Goal: Task Accomplishment & Management: Use online tool/utility

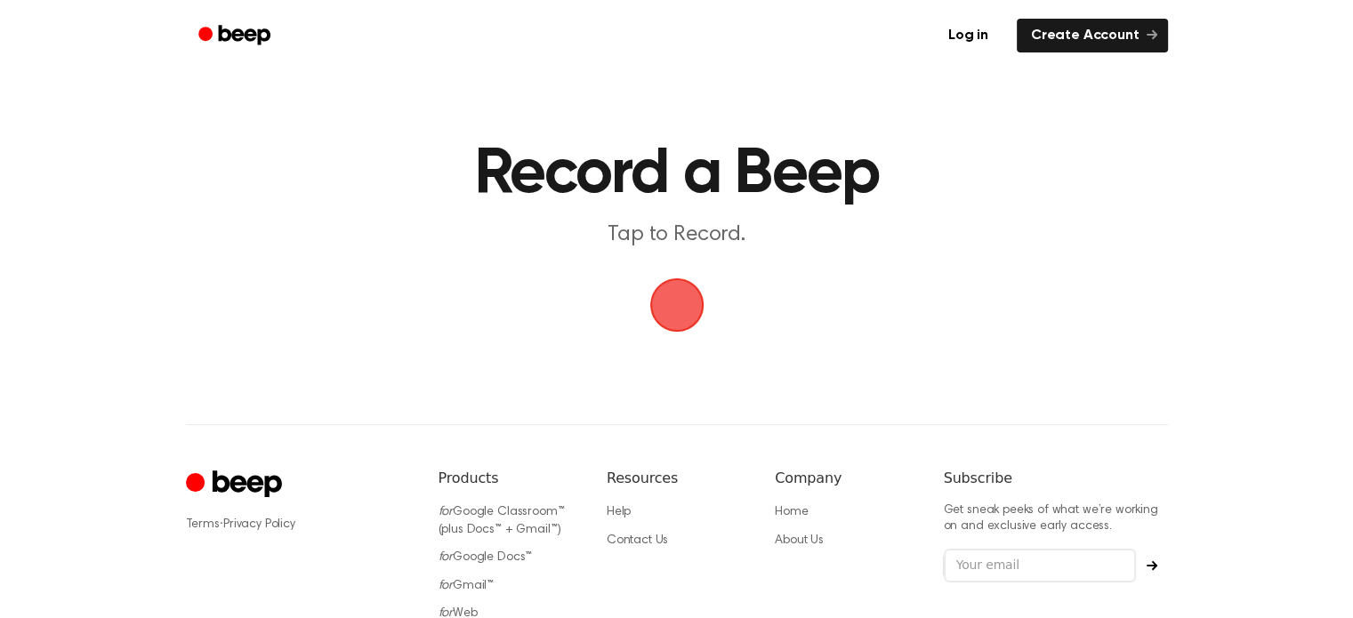
click at [687, 324] on span "button" at bounding box center [676, 305] width 66 height 66
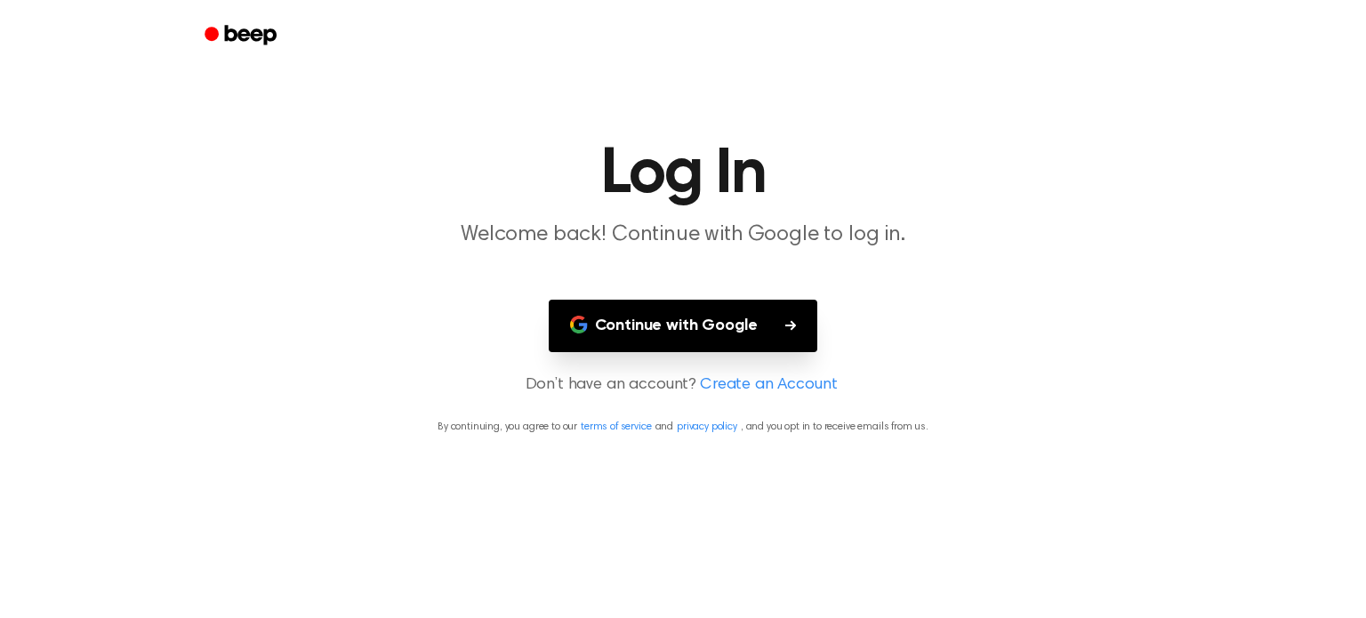
click at [761, 389] on link "Create an Account" at bounding box center [768, 386] width 137 height 24
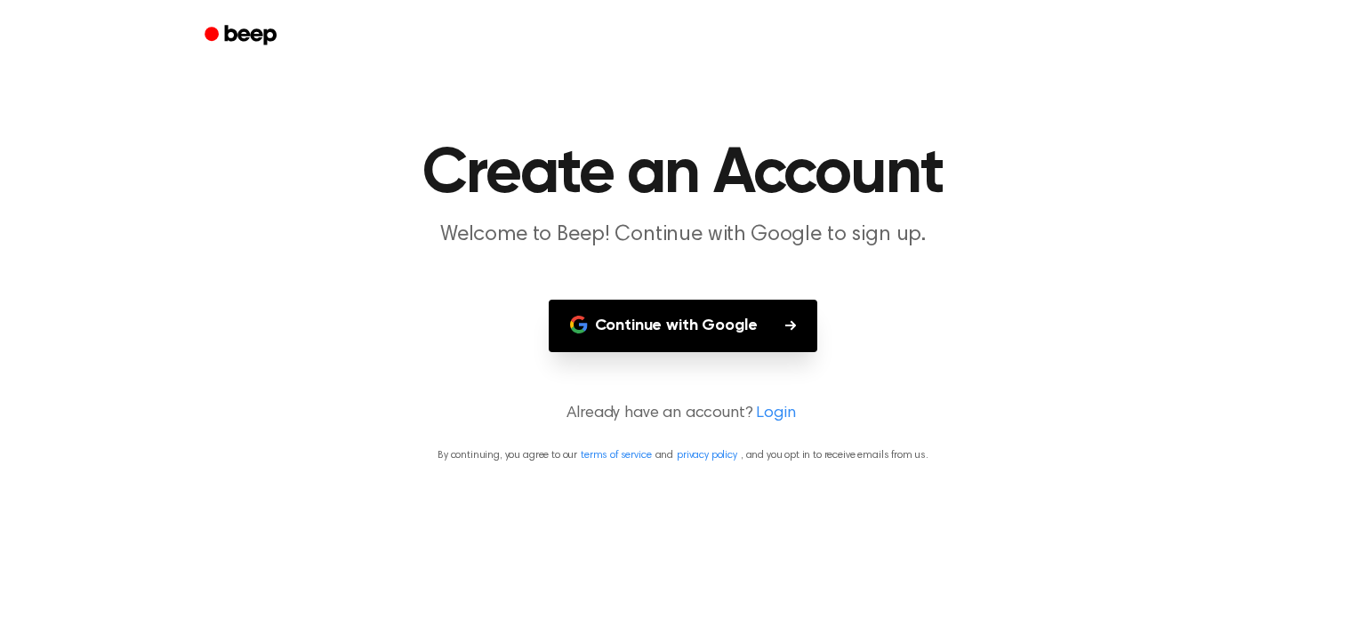
click at [715, 342] on button "Continue with Google" at bounding box center [684, 326] width 270 height 52
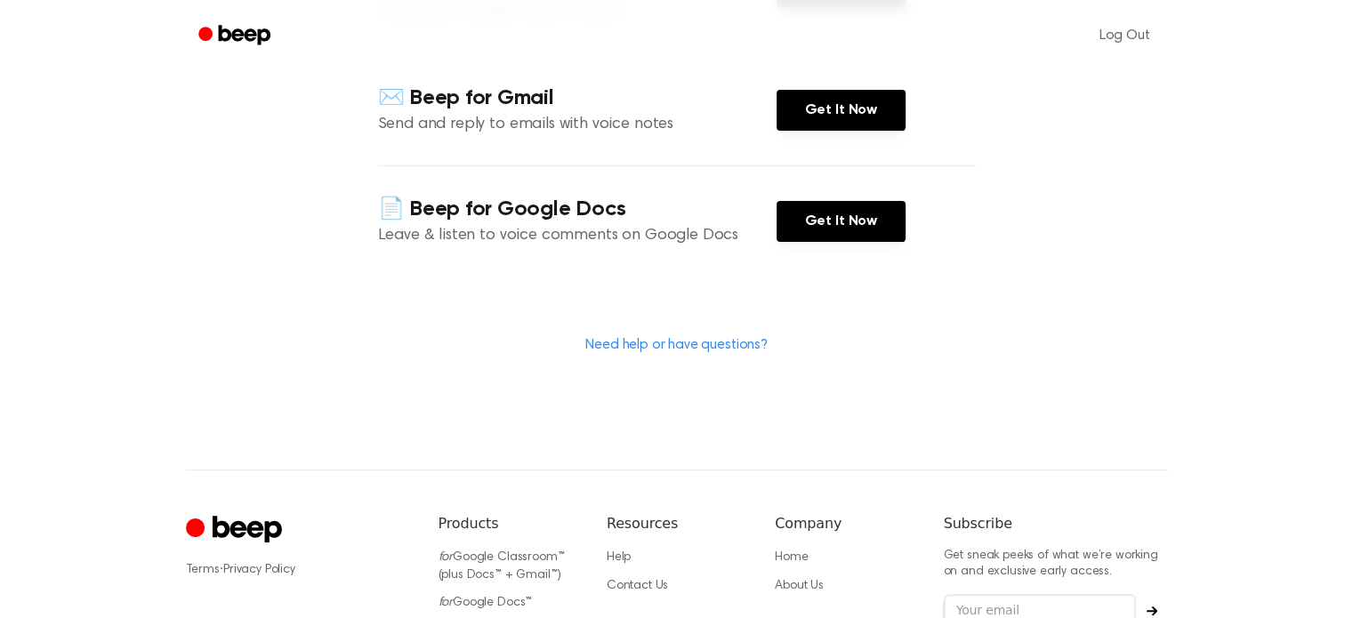
scroll to position [361, 0]
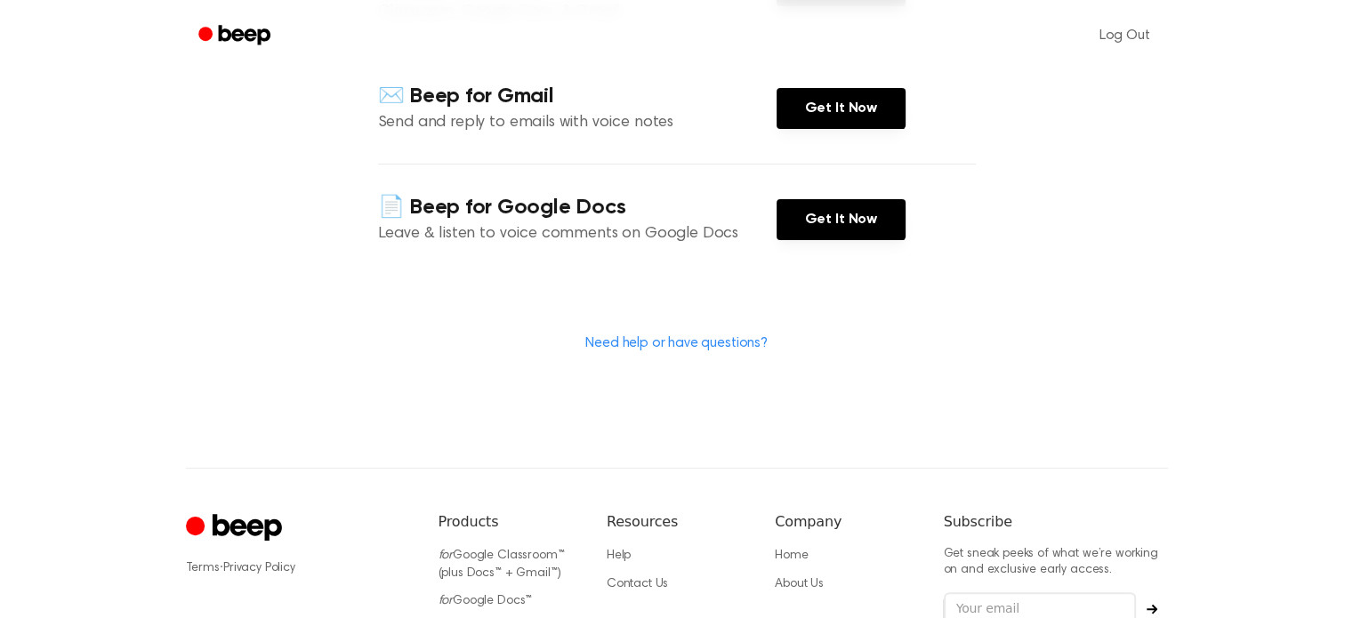
click at [693, 341] on link "Need help or have questions?" at bounding box center [676, 343] width 182 height 14
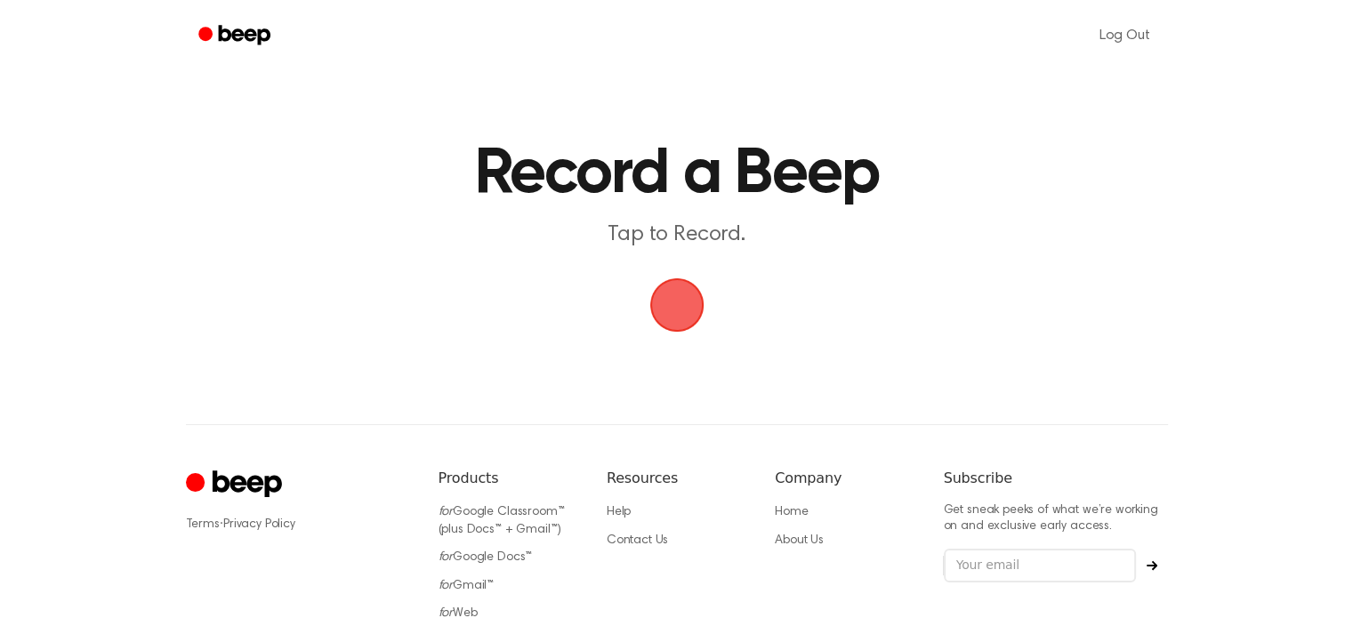
click at [683, 322] on span "button" at bounding box center [676, 305] width 71 height 71
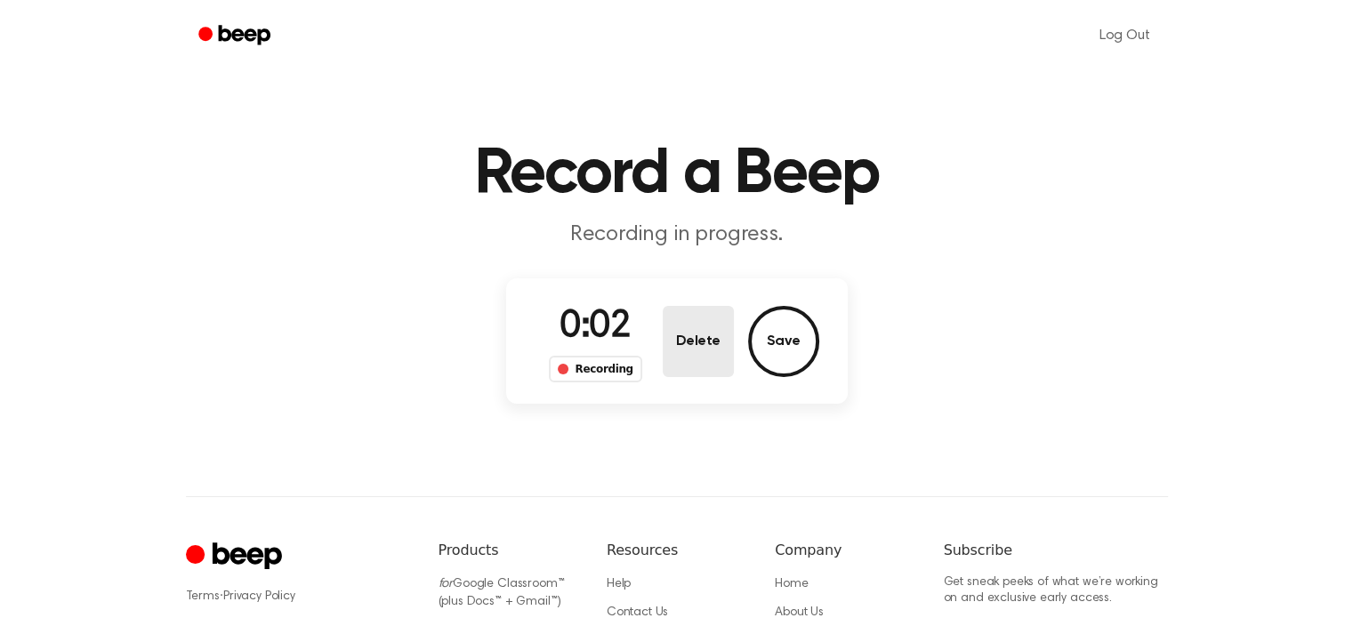
click at [686, 348] on button "Delete" at bounding box center [698, 341] width 71 height 71
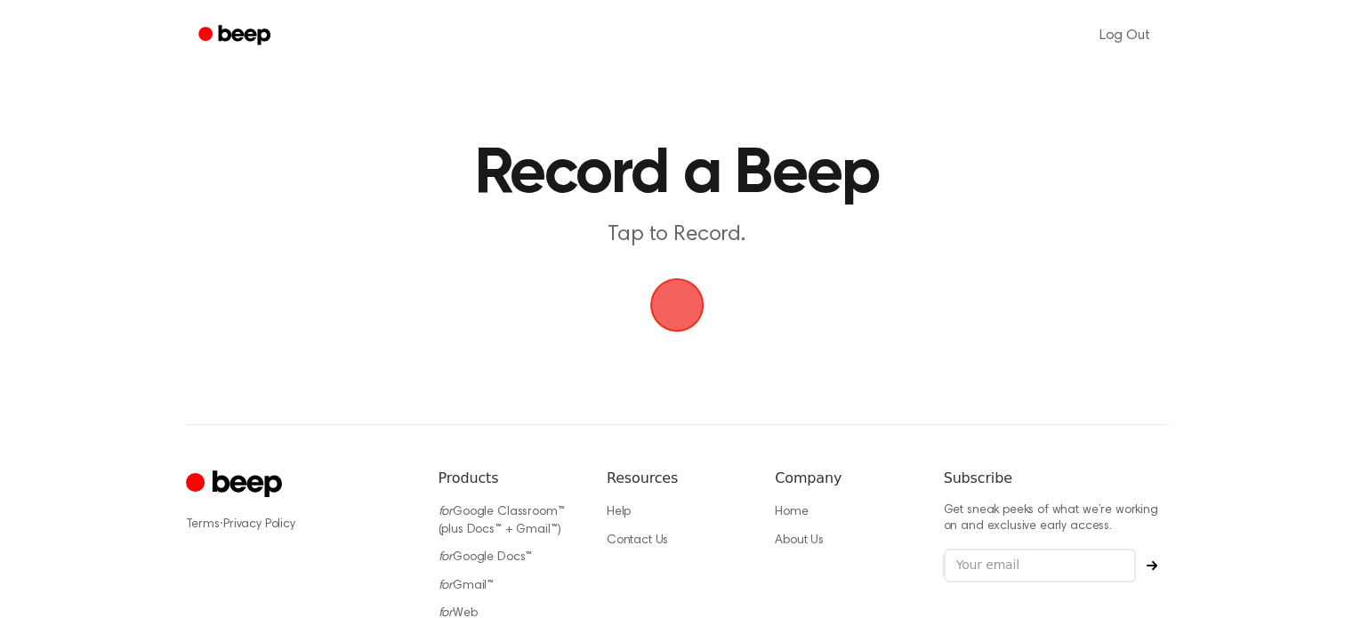
click at [680, 331] on span "button" at bounding box center [676, 305] width 60 height 60
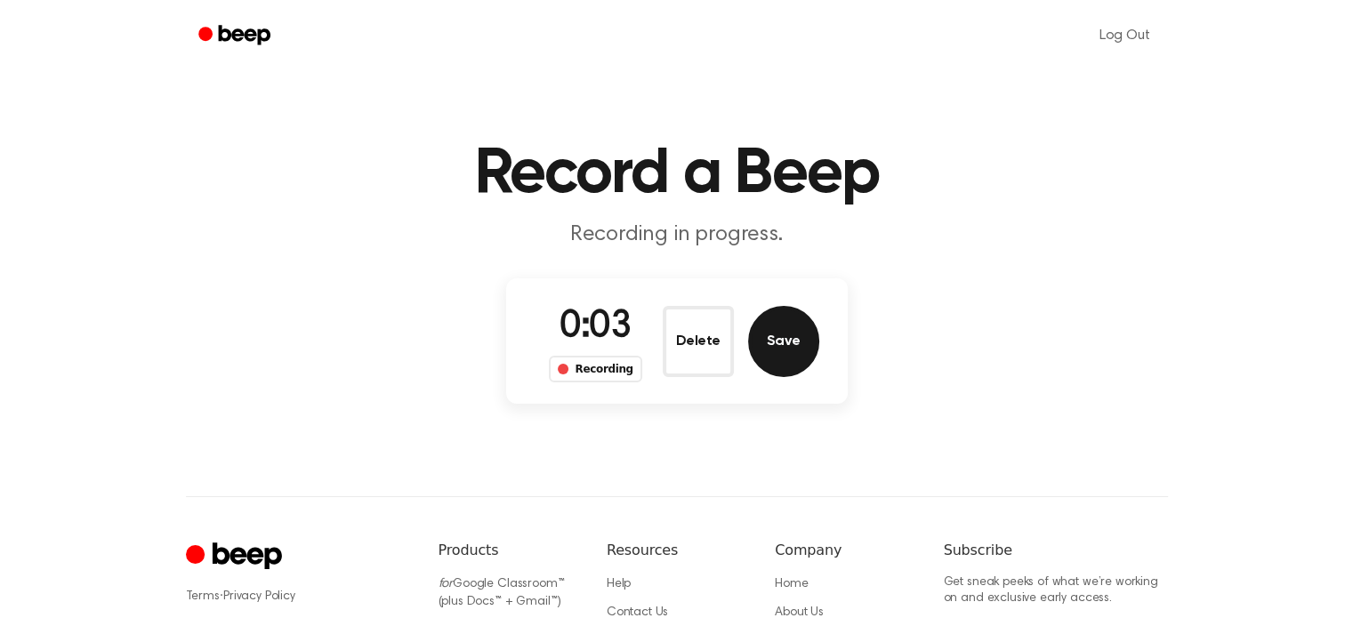
click at [779, 366] on button "Save" at bounding box center [783, 341] width 71 height 71
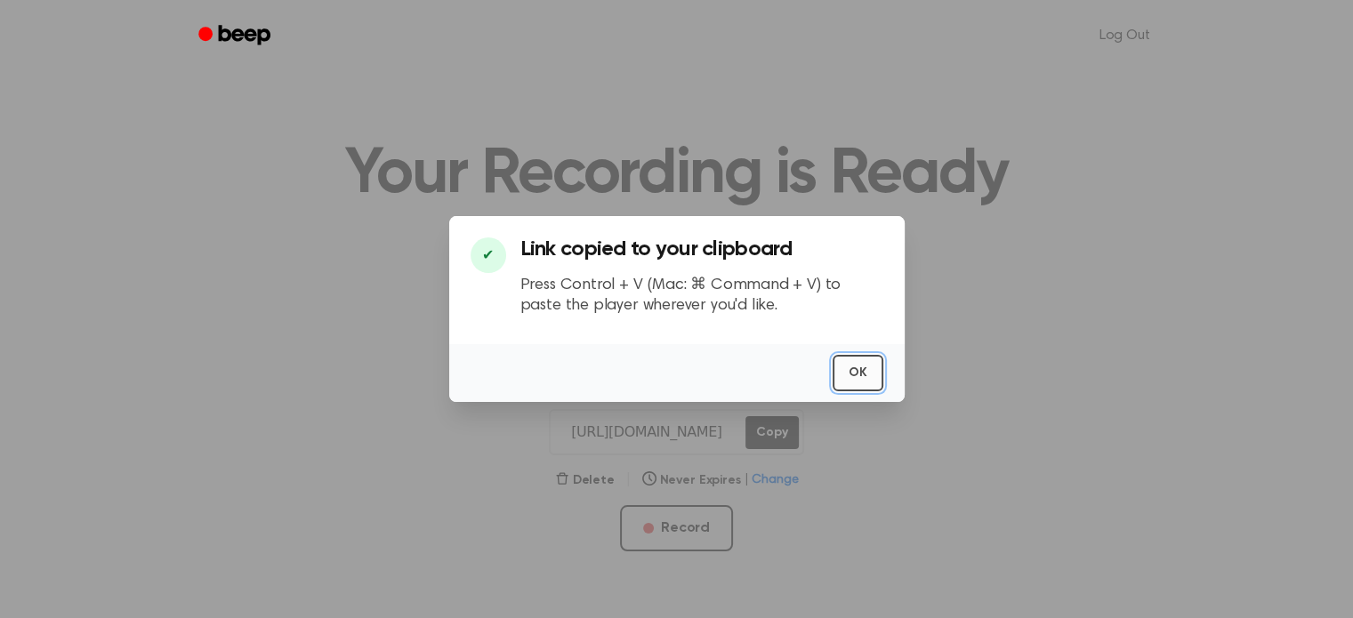
click at [872, 380] on button "OK" at bounding box center [858, 373] width 51 height 36
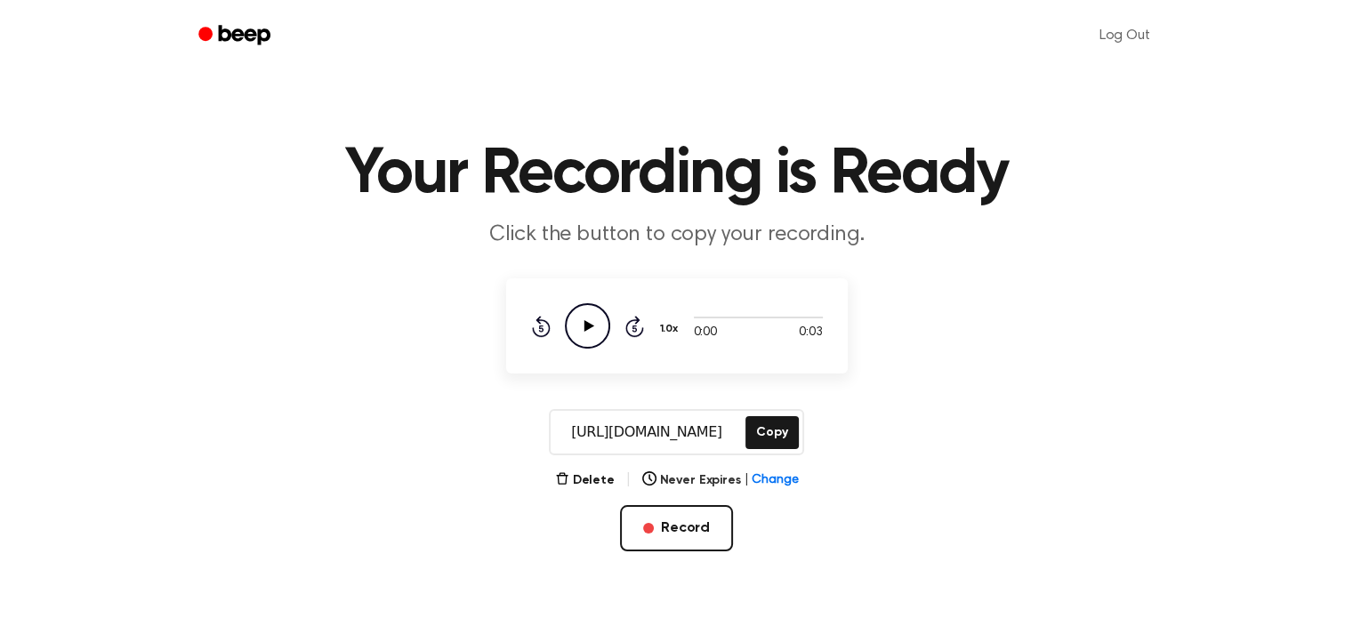
click at [596, 330] on icon "Play Audio" at bounding box center [587, 325] width 45 height 45
click at [769, 428] on button "Copy" at bounding box center [771, 432] width 52 height 33
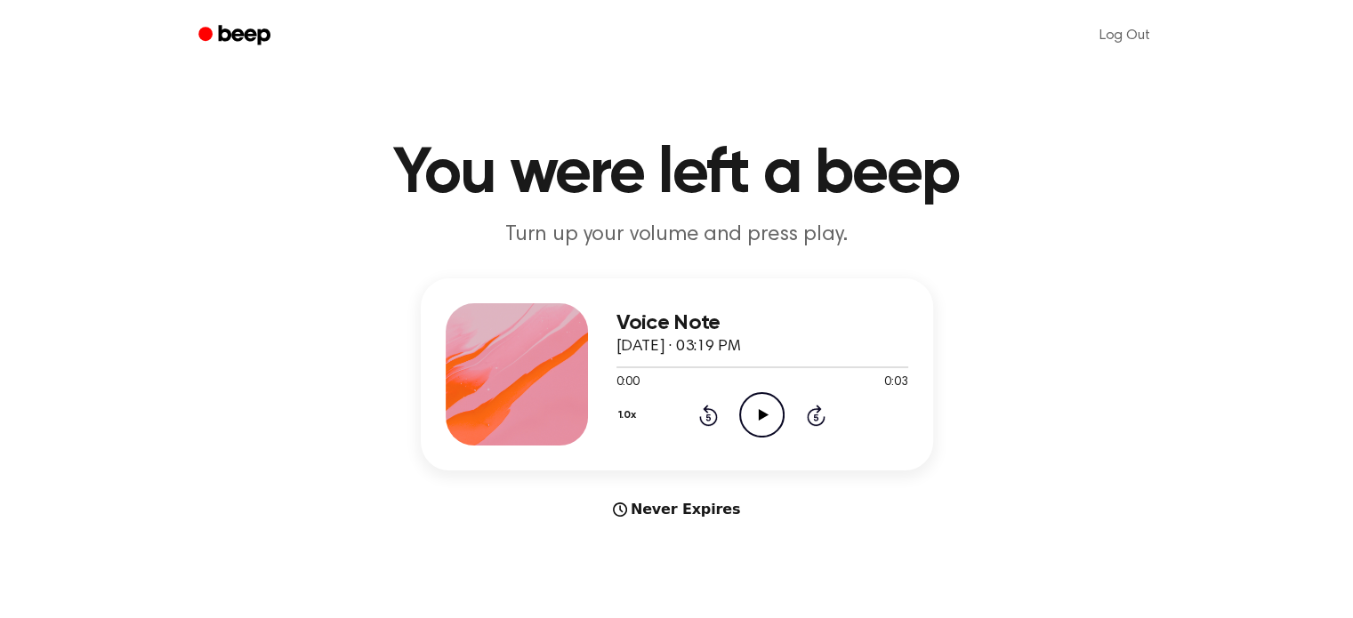
click at [758, 413] on icon "Play Audio" at bounding box center [761, 414] width 45 height 45
click at [752, 426] on icon "Play Audio" at bounding box center [761, 414] width 45 height 45
